Goal: Information Seeking & Learning: Learn about a topic

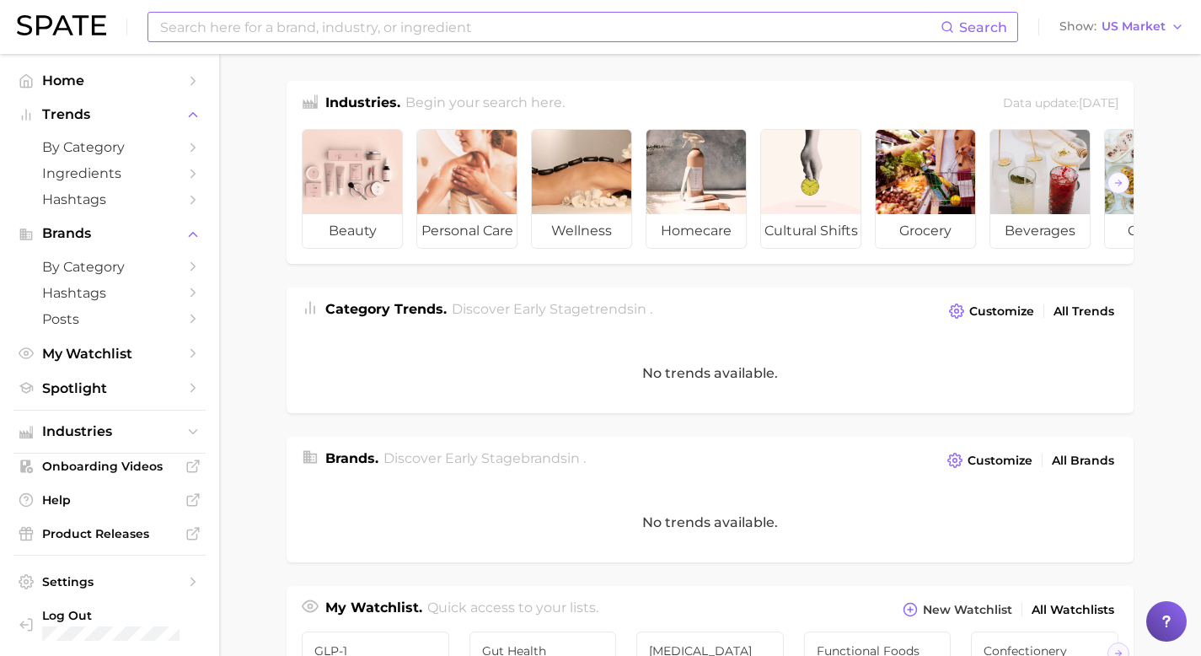
click at [285, 24] on input at bounding box center [549, 27] width 782 height 29
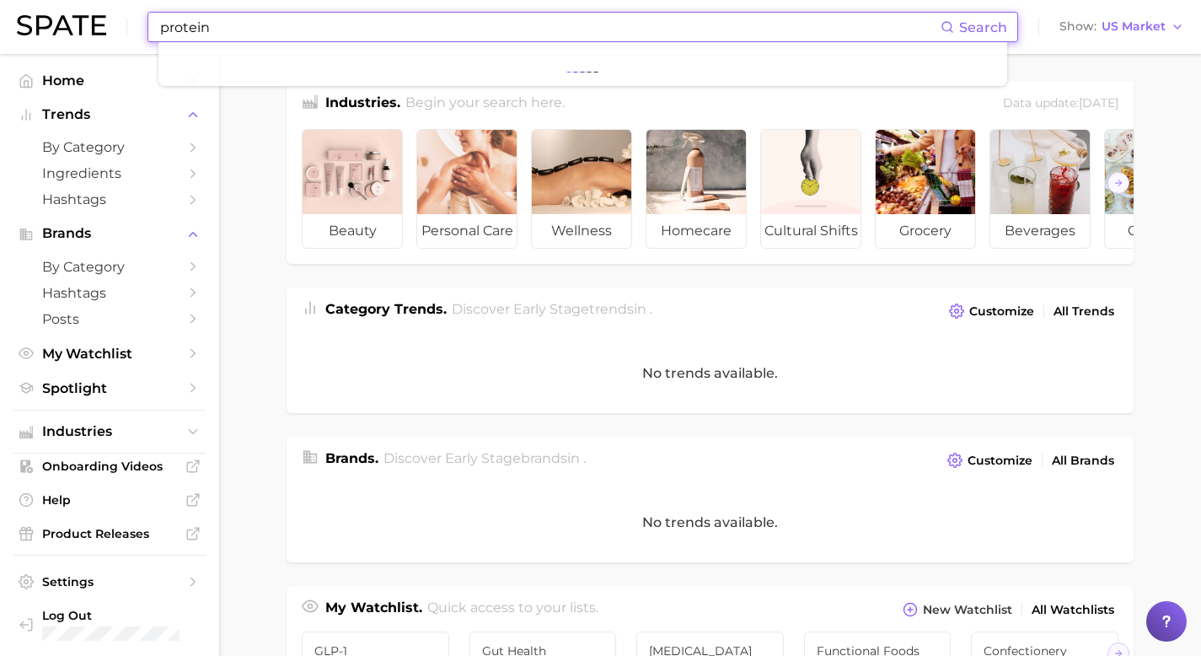
click at [452, 31] on input "protein" at bounding box center [549, 27] width 782 height 29
click at [278, 32] on input "protein" at bounding box center [549, 27] width 782 height 29
type input "p"
type input "protein"
